Goal: Task Accomplishment & Management: Manage account settings

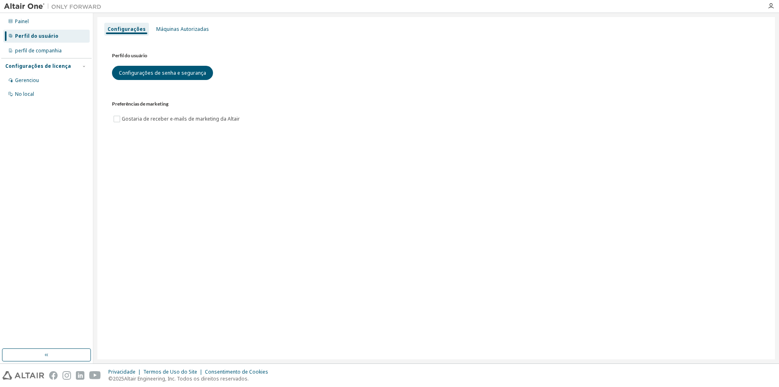
click at [207, 239] on div "Configurações Máquinas Autorizadas Perfil do usuário Configurações de senha e s…" at bounding box center [436, 188] width 678 height 342
